Goal: Information Seeking & Learning: Learn about a topic

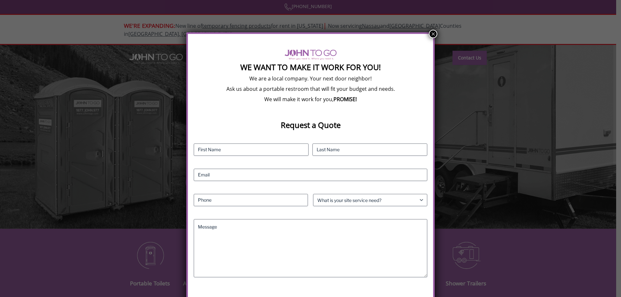
click at [436, 35] on div "We Want To Make It Work For You! We are a local company. Your next door neighbo…" at bounding box center [310, 148] width 621 height 297
drag, startPoint x: 436, startPoint y: 35, endPoint x: 425, endPoint y: 34, distance: 11.0
click at [435, 35] on button "×" at bounding box center [433, 34] width 8 height 8
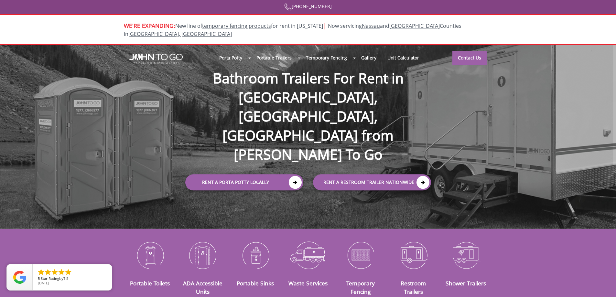
click at [284, 51] on div at bounding box center [308, 148] width 616 height 297
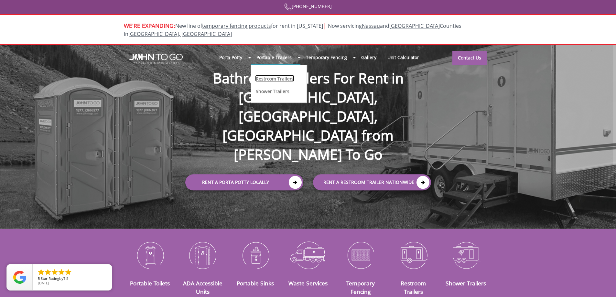
click at [282, 75] on link "Restroom Trailers" at bounding box center [274, 78] width 39 height 7
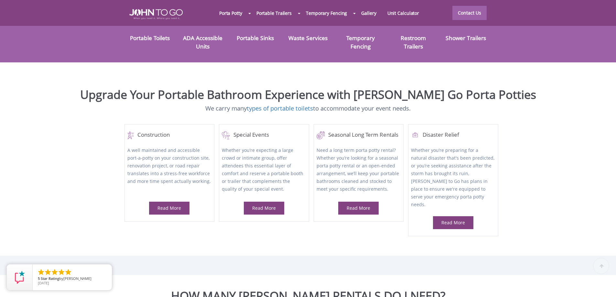
scroll to position [259, 0]
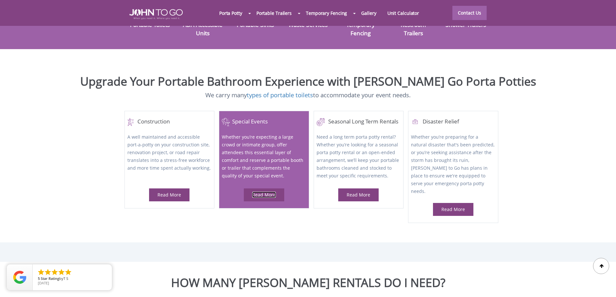
click at [275, 192] on link "Read More" at bounding box center [264, 195] width 24 height 6
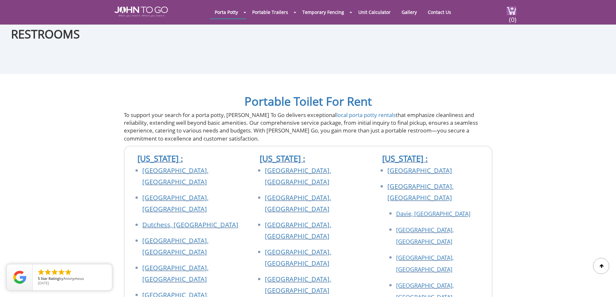
scroll to position [841, 0]
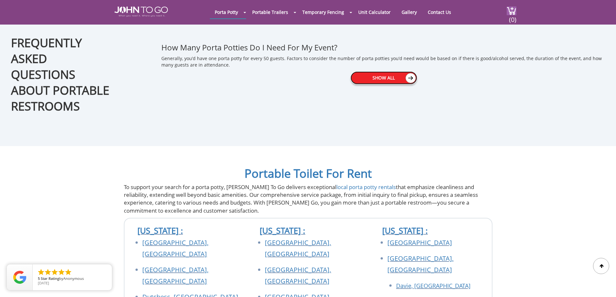
click at [389, 79] on link "Show All" at bounding box center [384, 77] width 67 height 13
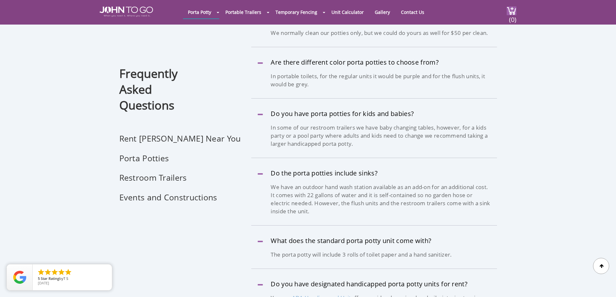
scroll to position [712, 0]
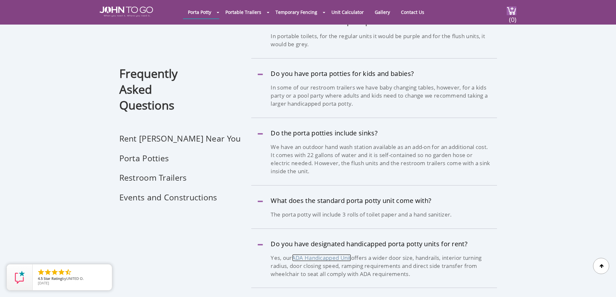
click at [338, 254] on link "ADA Handicapped Unit" at bounding box center [321, 257] width 59 height 7
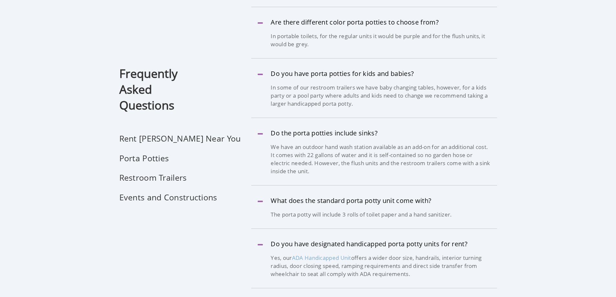
scroll to position [684, 0]
click at [164, 178] on li "Restroom Trailers" at bounding box center [202, 182] width 166 height 20
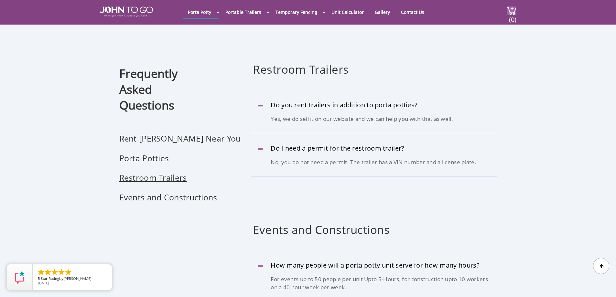
scroll to position [984, 0]
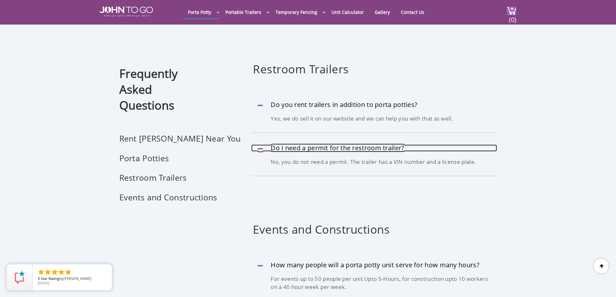
click at [336, 145] on link "Do I need a permit for the restroom trailer?" at bounding box center [374, 148] width 246 height 7
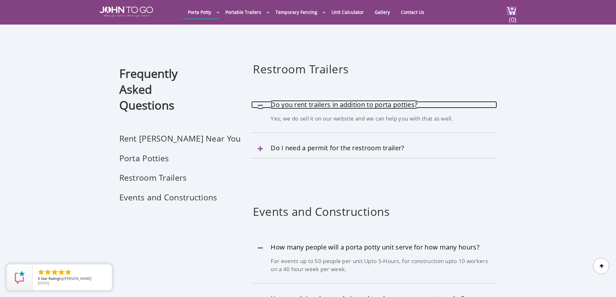
click at [346, 101] on link "Do you rent trailers in addition to porta potties?" at bounding box center [374, 104] width 246 height 7
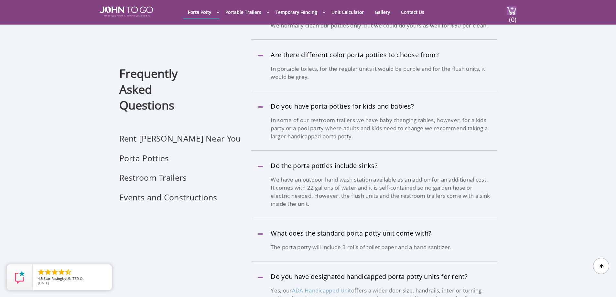
scroll to position [564, 0]
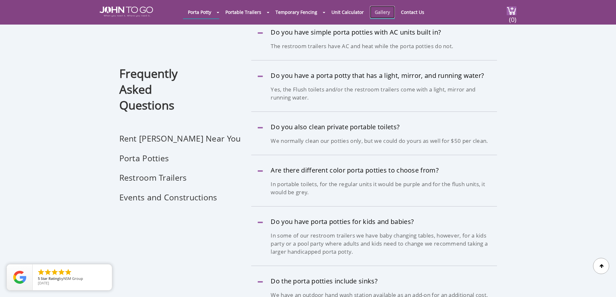
click at [382, 11] on link "Gallery" at bounding box center [382, 12] width 25 height 13
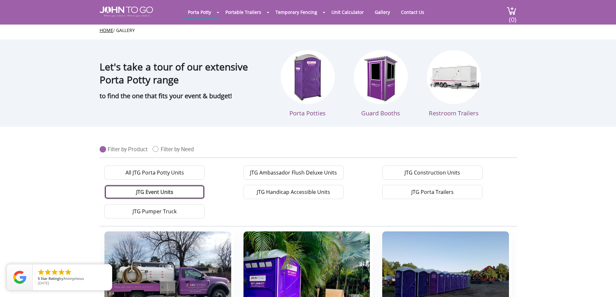
click at [161, 192] on link "JTG Event Units" at bounding box center [154, 192] width 100 height 14
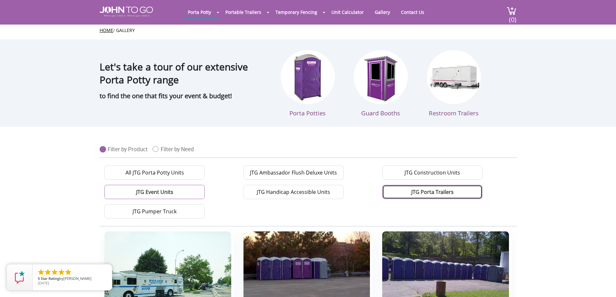
click at [442, 192] on link "JTG Porta Trailers" at bounding box center [432, 192] width 100 height 14
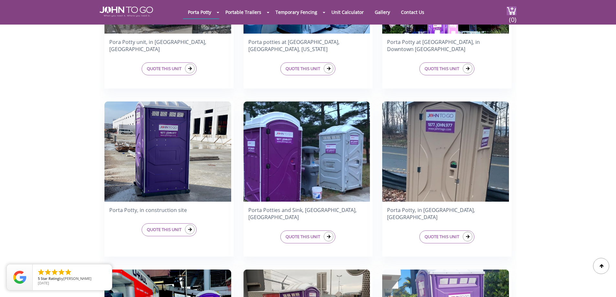
scroll to position [102, 0]
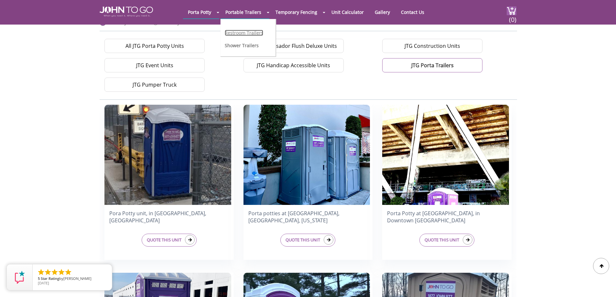
click at [247, 33] on link "Restroom Trailers" at bounding box center [244, 33] width 38 height 6
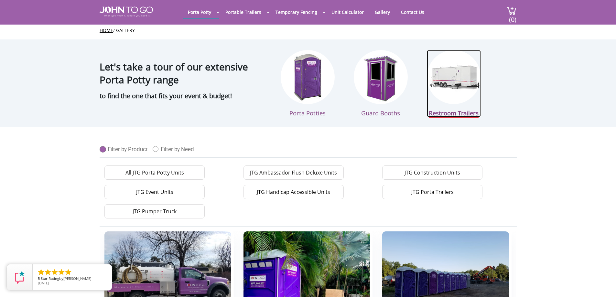
click at [460, 71] on img at bounding box center [454, 77] width 54 height 54
